Goal: Obtain resource: Download file/media

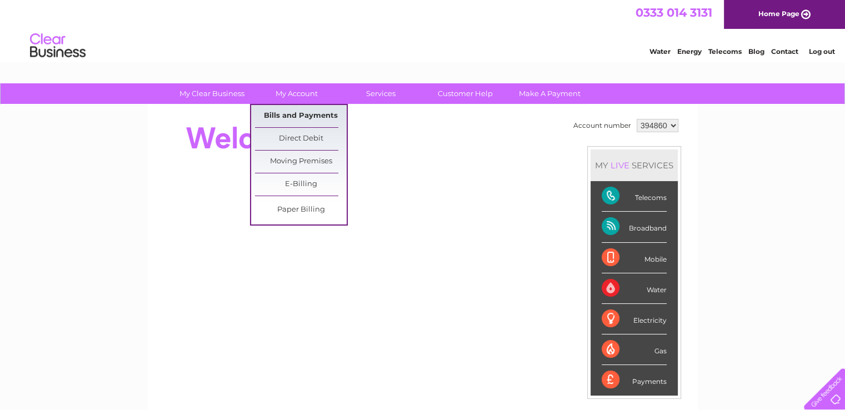
click at [302, 117] on link "Bills and Payments" at bounding box center [301, 116] width 92 height 22
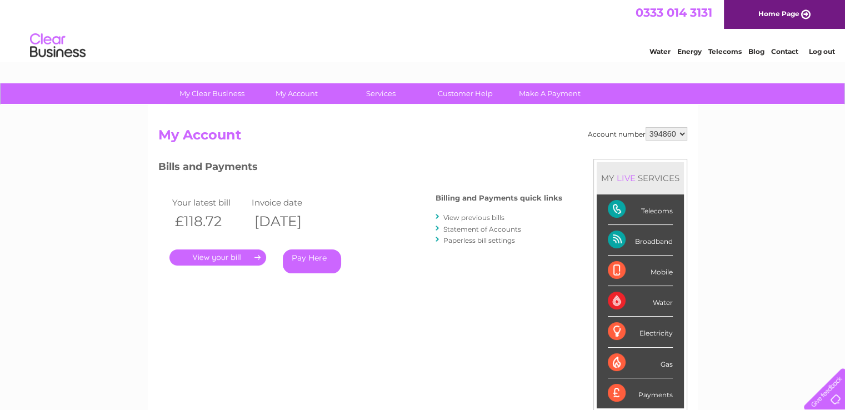
click at [218, 258] on link "." at bounding box center [217, 258] width 97 height 16
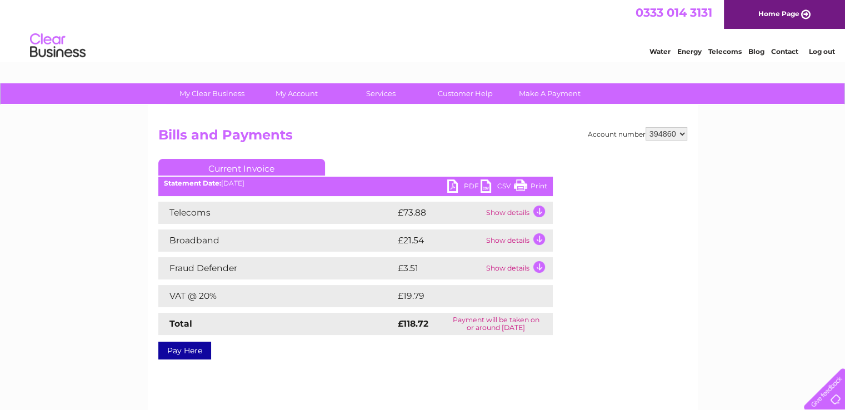
click at [453, 187] on link "PDF" at bounding box center [463, 187] width 33 height 16
click at [820, 51] on link "Log out" at bounding box center [822, 51] width 26 height 8
